Goal: Transaction & Acquisition: Purchase product/service

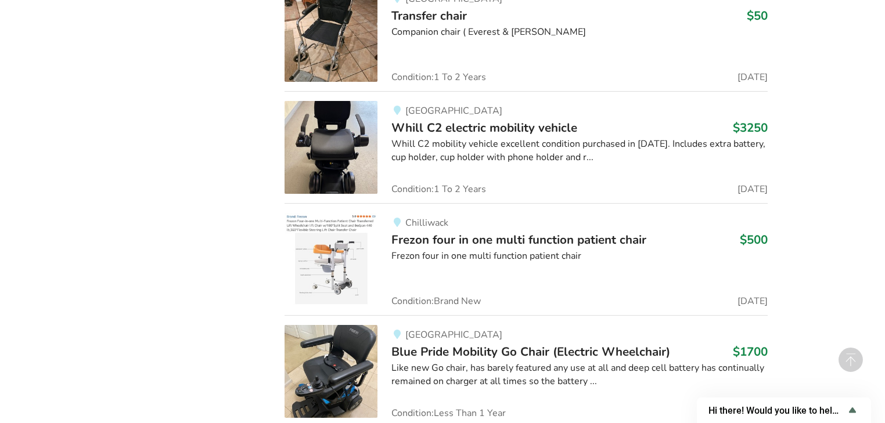
scroll to position [6126, 0]
click at [367, 244] on img at bounding box center [330, 260] width 93 height 93
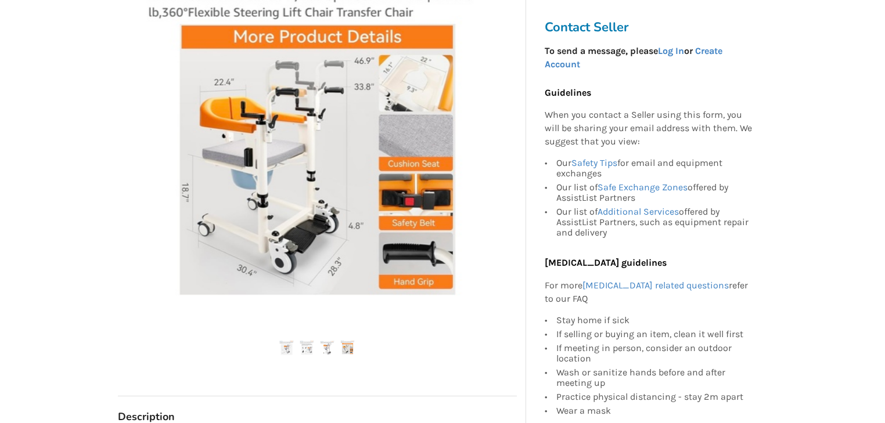
scroll to position [279, 0]
click at [304, 348] on img at bounding box center [307, 347] width 15 height 15
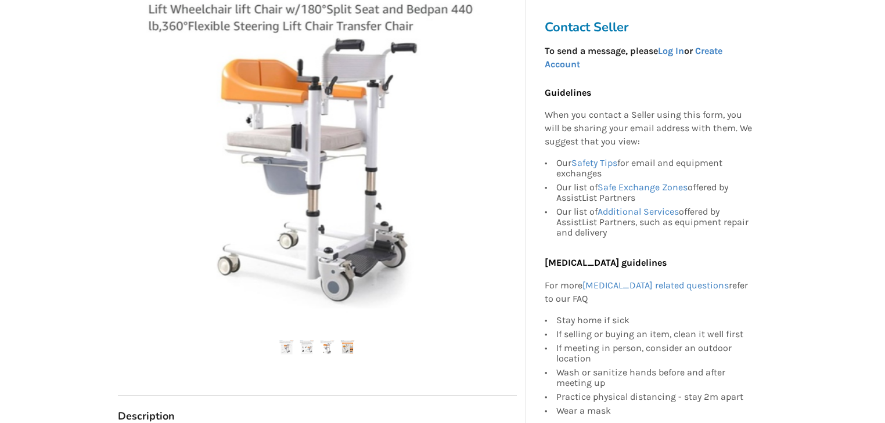
click at [302, 347] on img at bounding box center [307, 347] width 15 height 15
click at [330, 348] on img at bounding box center [327, 347] width 15 height 15
click at [325, 345] on img at bounding box center [327, 347] width 15 height 15
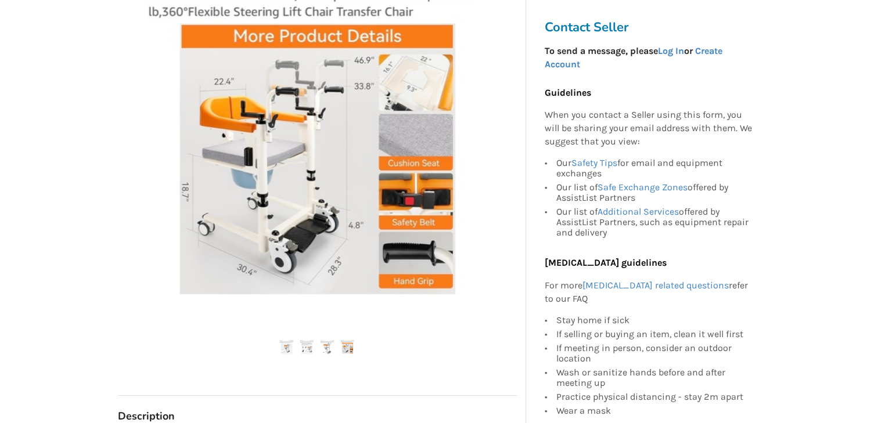
click at [348, 349] on img at bounding box center [347, 347] width 15 height 15
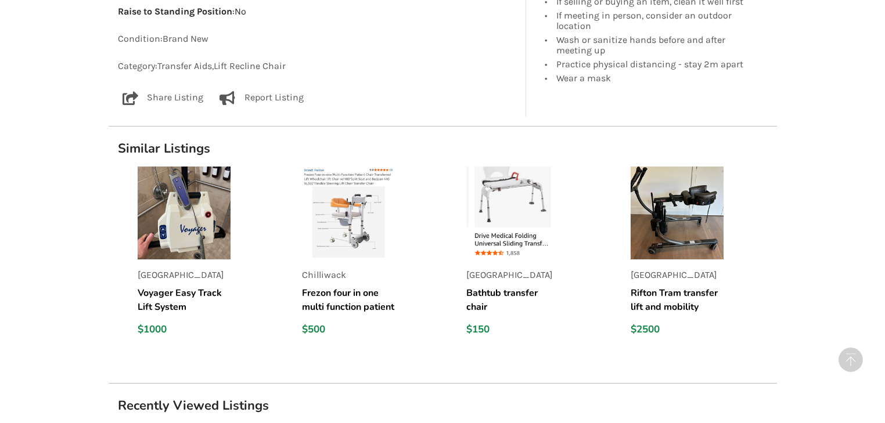
scroll to position [791, 0]
click at [182, 226] on img at bounding box center [184, 213] width 93 height 93
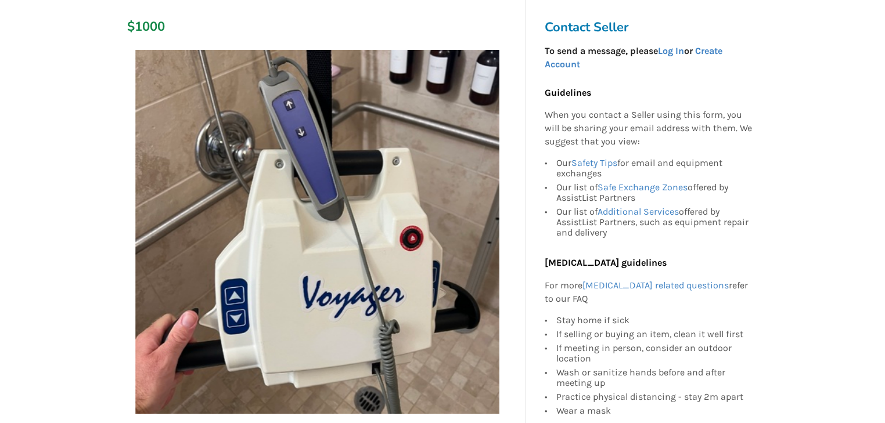
scroll to position [232, 0]
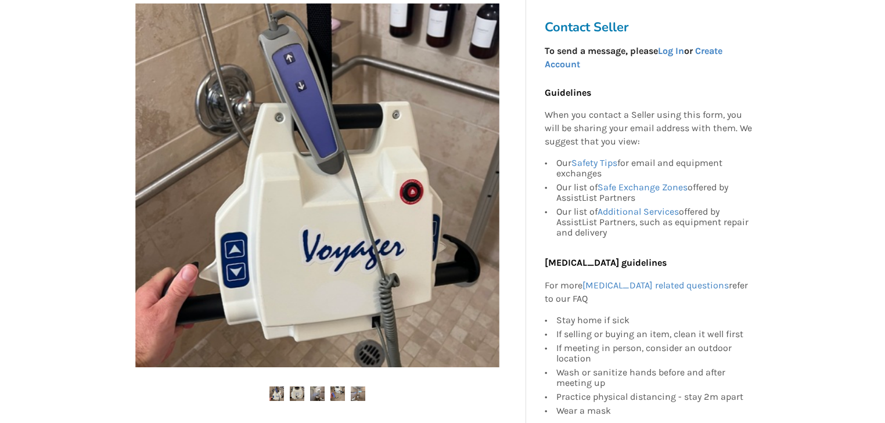
click at [297, 397] on img at bounding box center [297, 394] width 15 height 15
